Goal: Navigation & Orientation: Find specific page/section

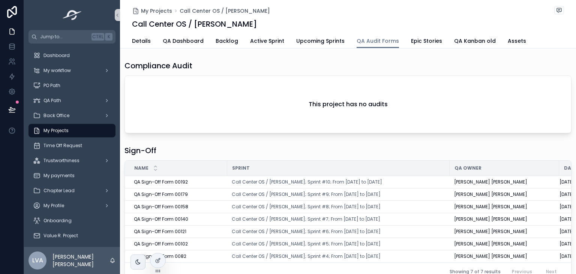
click at [159, 5] on div "My Projects Call Center OS / [PERSON_NAME] Call Center OS / [PERSON_NAME]" at bounding box center [348, 17] width 432 height 34
click at [159, 8] on span "My Projects" at bounding box center [156, 11] width 31 height 8
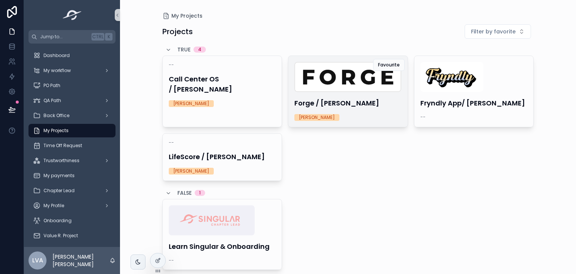
click at [320, 80] on img "scrollable content" at bounding box center [348, 77] width 107 height 30
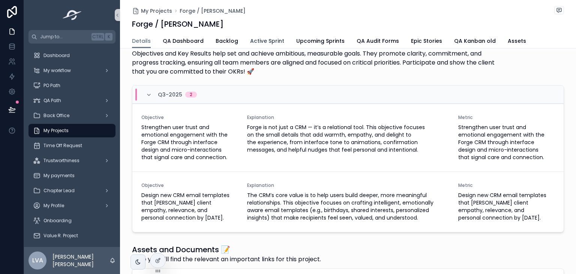
scroll to position [113, 0]
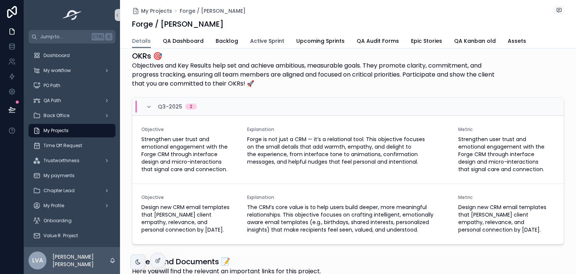
click at [254, 42] on span "Active Sprint" at bounding box center [267, 41] width 34 height 8
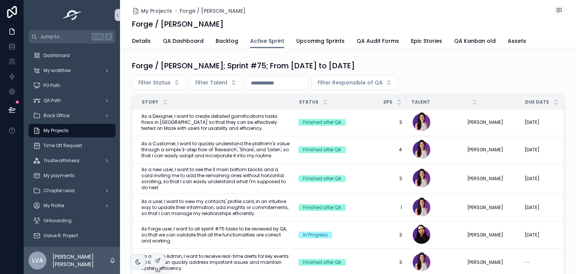
scroll to position [134, 0]
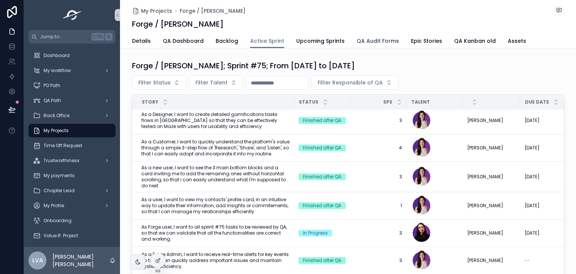
click at [380, 41] on span "QA Audit Forms" at bounding box center [378, 41] width 42 height 8
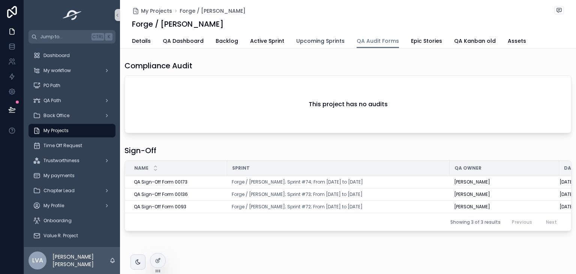
click at [305, 38] on span "Upcoming Sprints" at bounding box center [320, 41] width 48 height 8
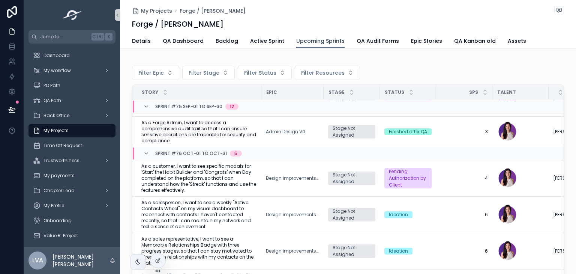
scroll to position [402, 0]
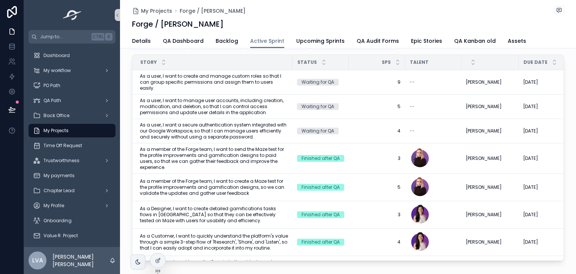
scroll to position [41, 0]
